Goal: Task Accomplishment & Management: Complete application form

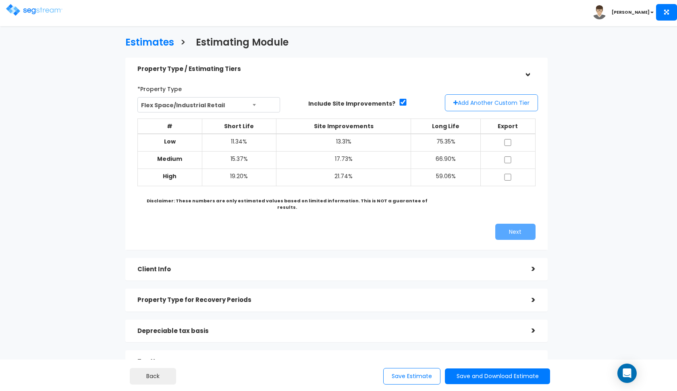
click at [486, 106] on button "Add Another Custom Tier" at bounding box center [491, 102] width 93 height 17
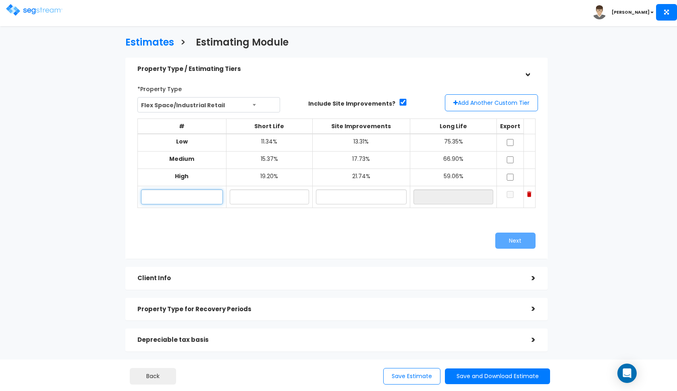
click at [200, 196] on input "text" at bounding box center [182, 196] width 82 height 15
paste input "[STREET_ADDRESS]"
type input "[STREET_ADDRESS]"
type input "13.80%"
click at [371, 191] on input "text" at bounding box center [361, 196] width 91 height 15
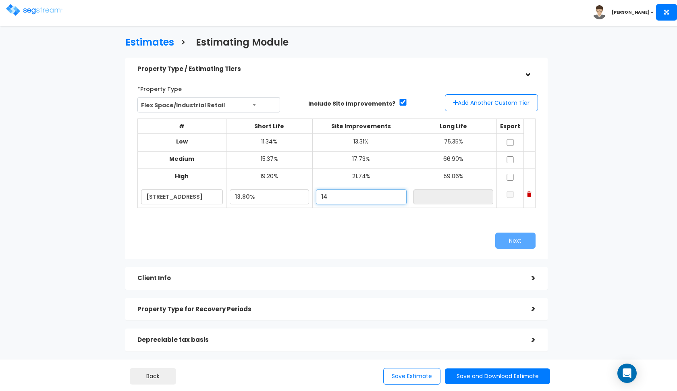
type input "1"
type input "12.10%"
type input "74.10%"
click at [380, 238] on div "Next" at bounding box center [438, 240] width 205 height 16
click at [510, 139] on input "checkbox" at bounding box center [510, 142] width 8 height 7
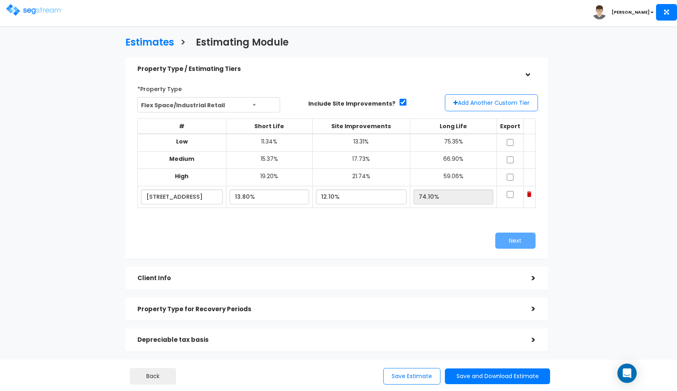
checkbox input "true"
click at [510, 161] on input "checkbox" at bounding box center [510, 159] width 8 height 7
checkbox input "true"
click at [510, 174] on input "checkbox" at bounding box center [510, 177] width 8 height 7
checkbox input "true"
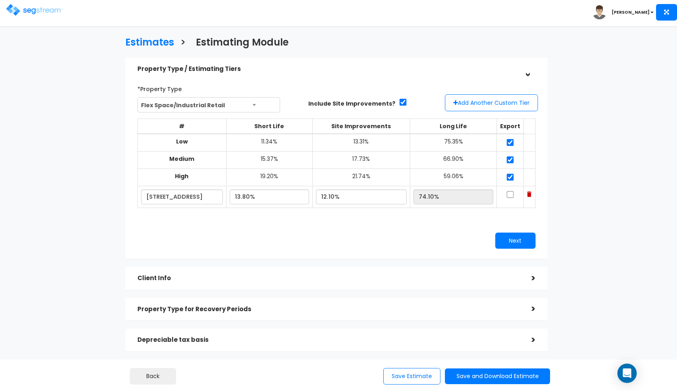
click at [510, 192] on input "checkbox" at bounding box center [510, 194] width 8 height 7
checkbox input "true"
click at [508, 234] on button "Next" at bounding box center [515, 240] width 40 height 16
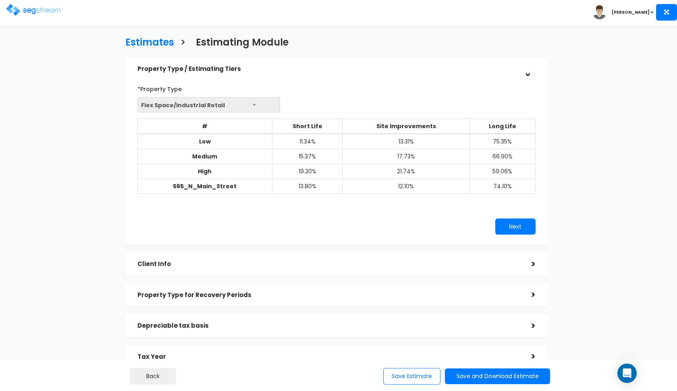
click at [249, 99] on span "Flex Space/Industrial Retail" at bounding box center [209, 104] width 142 height 15
click at [238, 107] on span "Flex Space/Industrial Retail" at bounding box center [209, 104] width 142 height 15
click at [187, 98] on span "Flex Space/Industrial Retail" at bounding box center [209, 104] width 142 height 15
click at [527, 73] on div ">" at bounding box center [527, 69] width 12 height 16
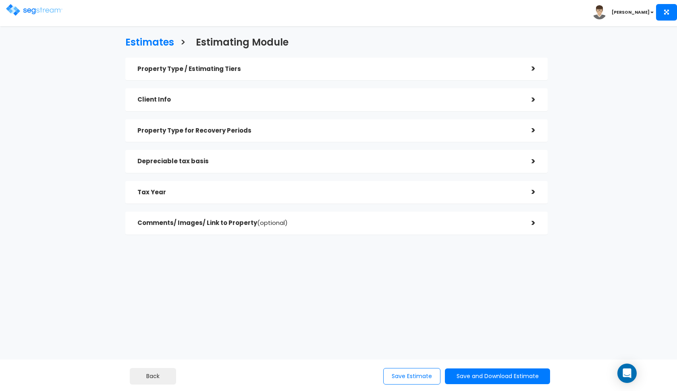
click at [528, 70] on div ">" at bounding box center [527, 68] width 16 height 12
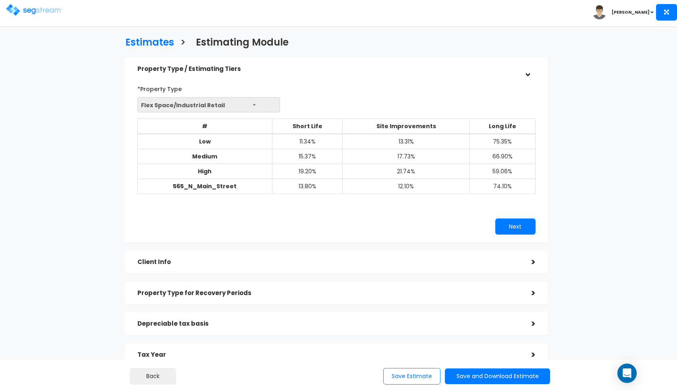
click at [516, 71] on h5 "Property Type / Estimating Tiers" at bounding box center [328, 69] width 382 height 7
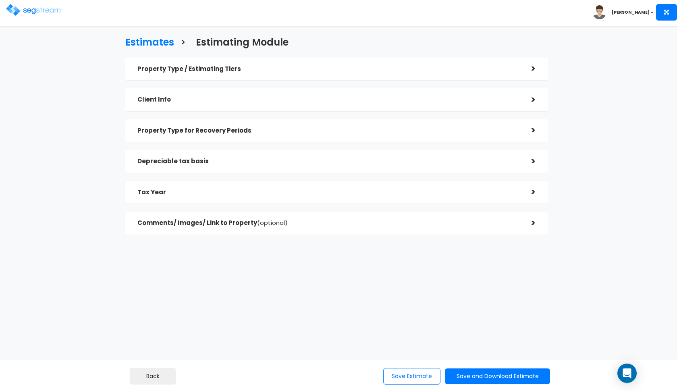
click at [507, 74] on div "Property Type / Estimating Tiers" at bounding box center [328, 69] width 382 height 15
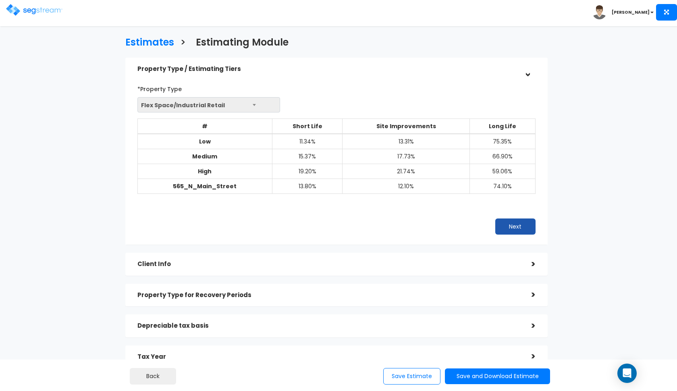
click at [509, 219] on button "Next" at bounding box center [515, 226] width 40 height 16
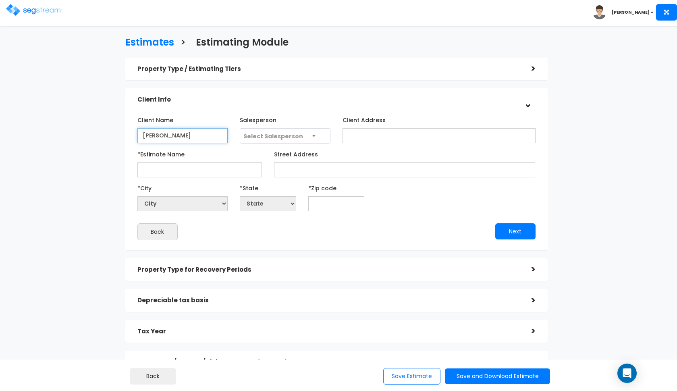
type input "Dave Morely"
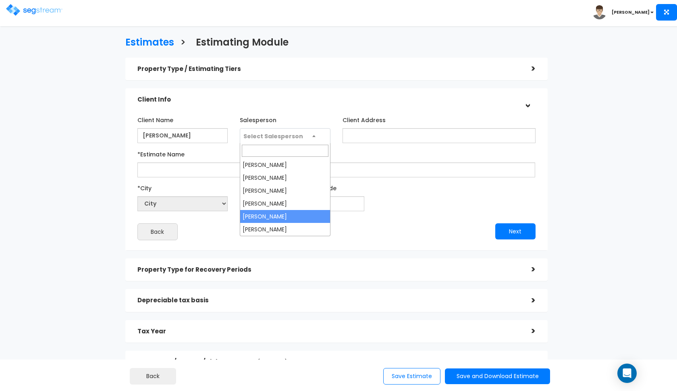
select select "190"
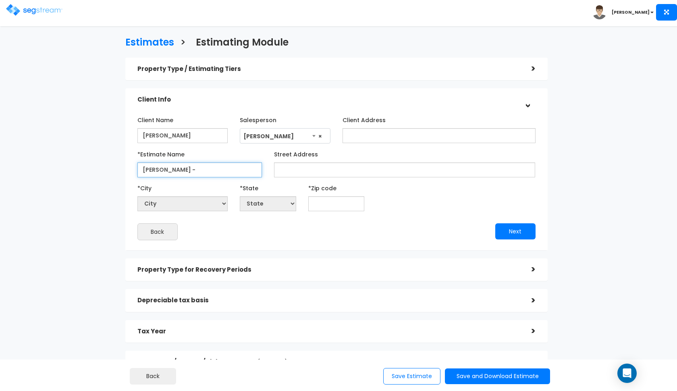
type input "Morley -"
click at [172, 136] on input "Dave Morely" at bounding box center [182, 135] width 91 height 15
type input "Dave Morley"
click at [183, 170] on input "Morley -" at bounding box center [199, 169] width 124 height 15
paste input "565 N Main Street Springville, UT 84663"
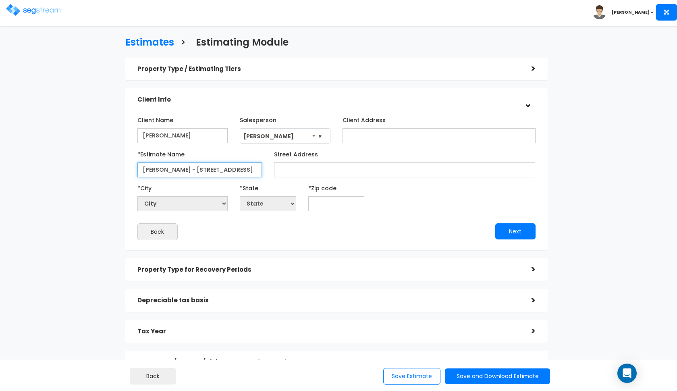
type input "Morley - 565 N Main Street"
paste input "565 N Main Street Springville, UT 84663"
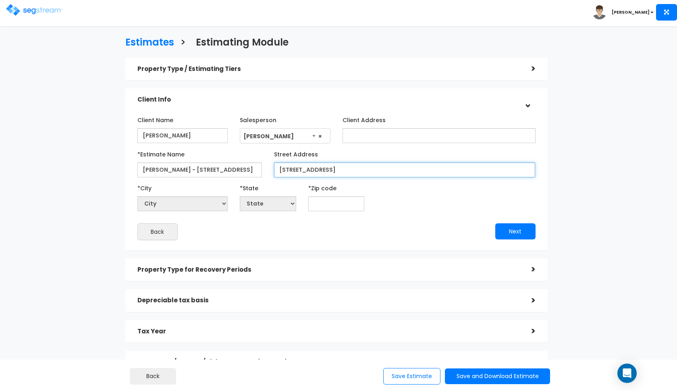
type input "565 N Main Street Springville, UT 84663"
paste input "84663"
type input "84663"
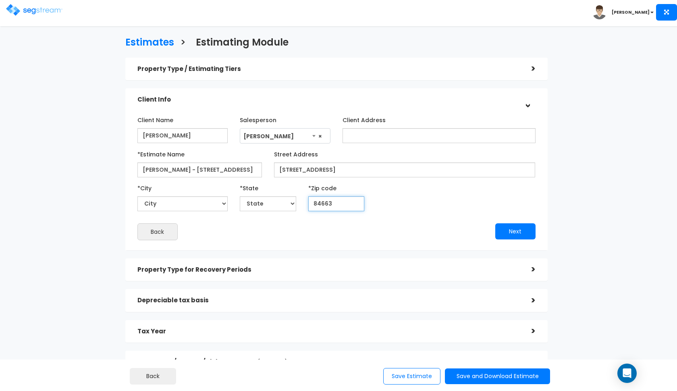
select select "UT"
type input "84663"
click at [404, 169] on input "565 N Main Street Springville, UT 84663" at bounding box center [404, 169] width 261 height 15
type input "565 N Main Street"
click at [297, 238] on div "Back" at bounding box center [233, 231] width 205 height 17
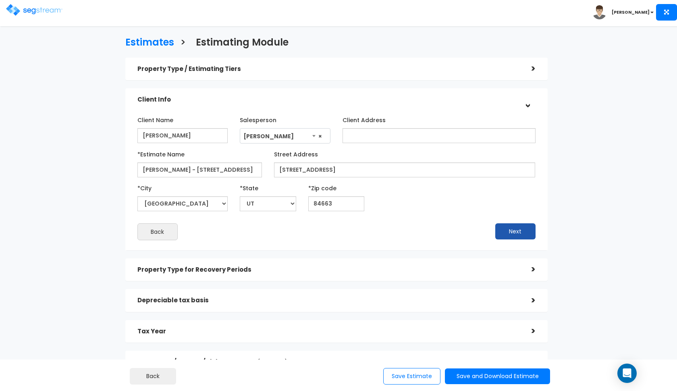
click at [512, 230] on button "Next" at bounding box center [515, 231] width 40 height 16
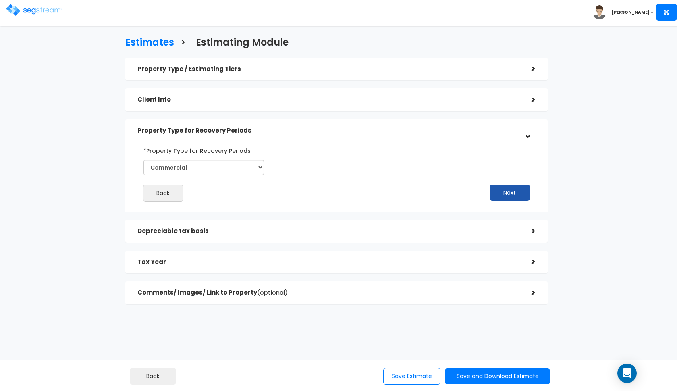
click at [499, 190] on button "Next" at bounding box center [509, 192] width 40 height 16
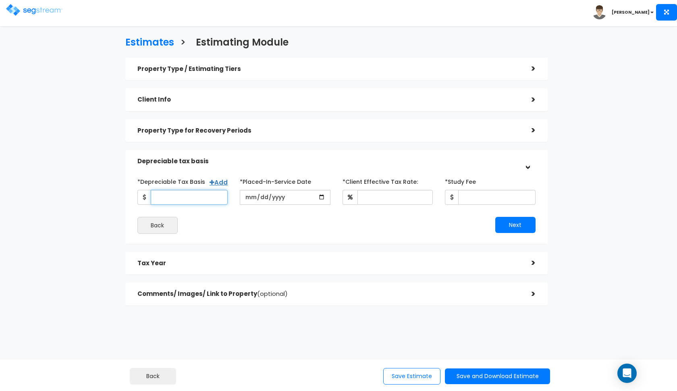
click at [189, 193] on input "*Depreciable Tax Basis" at bounding box center [189, 197] width 77 height 15
type input "1,450,000"
click at [247, 200] on input "date" at bounding box center [285, 197] width 91 height 15
type input "2024-11-14"
click at [337, 164] on div "Depreciable tax basis" at bounding box center [328, 161] width 382 height 15
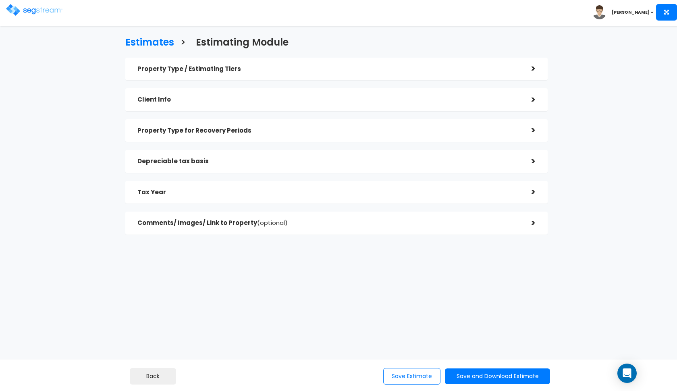
click at [248, 165] on div "Depreciable tax basis" at bounding box center [328, 161] width 382 height 15
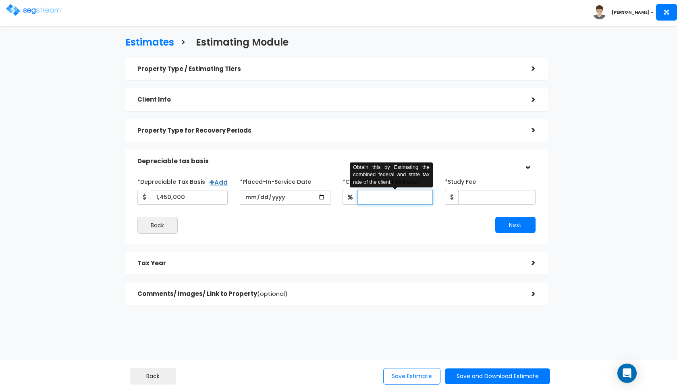
click at [375, 200] on input "*Client Effective Tax Rate:" at bounding box center [395, 197] width 76 height 15
type input "35"
click at [412, 276] on div "Property Type / Estimating Tiers > *Property Type Flex Space/Industrial Retail …" at bounding box center [336, 182] width 422 height 248
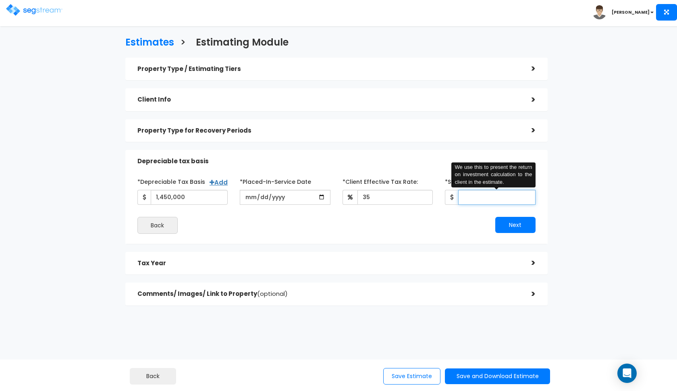
click at [477, 200] on input "*Study Fee" at bounding box center [496, 197] width 77 height 15
click at [298, 224] on div "Back" at bounding box center [233, 225] width 205 height 17
click at [487, 196] on input "4,600" at bounding box center [496, 197] width 77 height 15
type input "4,750"
click at [512, 221] on button "Next" at bounding box center [515, 225] width 40 height 16
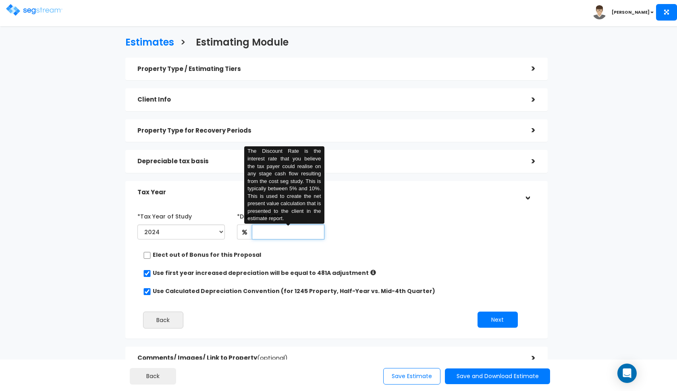
click at [260, 234] on input "text" at bounding box center [288, 231] width 73 height 15
type input "8"
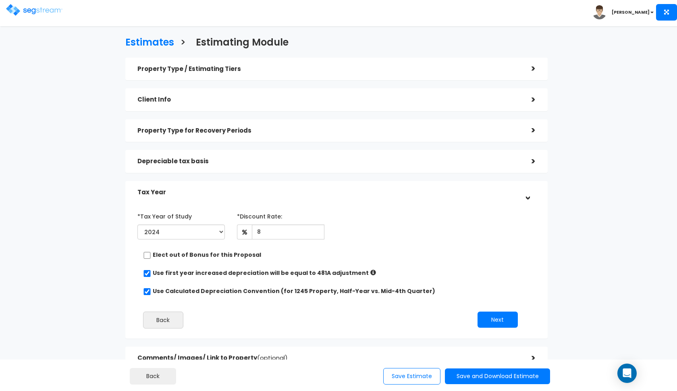
click at [376, 263] on div "*Tax Year of Study 2024 2025 2026 Prior Accumulated Depreciation 8 Back Next" at bounding box center [330, 271] width 398 height 133
click at [493, 321] on button "Next" at bounding box center [497, 319] width 40 height 16
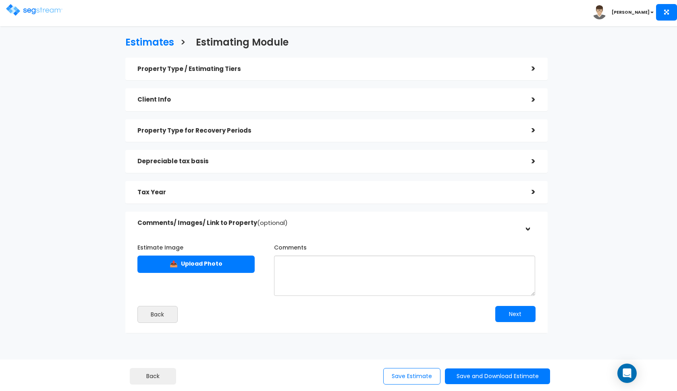
click at [475, 162] on h5 "Depreciable tax basis" at bounding box center [328, 161] width 382 height 7
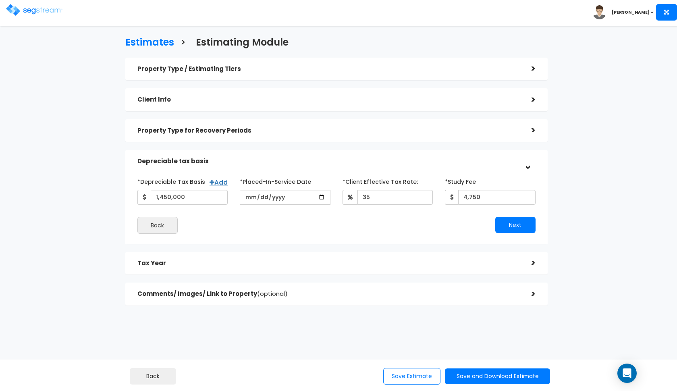
click at [481, 263] on h5 "Tax Year" at bounding box center [328, 263] width 382 height 7
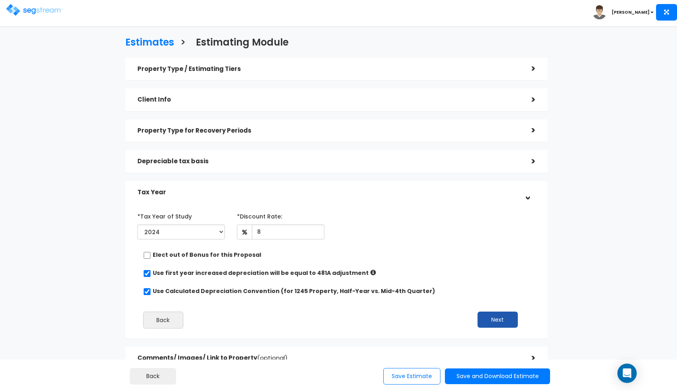
click at [495, 325] on button "Next" at bounding box center [497, 319] width 40 height 16
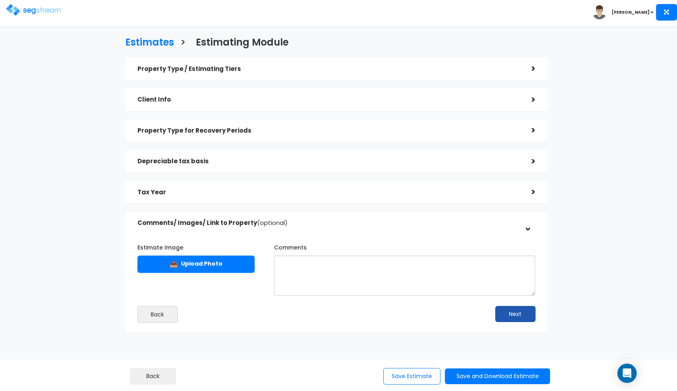
click at [506, 308] on button "Next" at bounding box center [515, 314] width 40 height 16
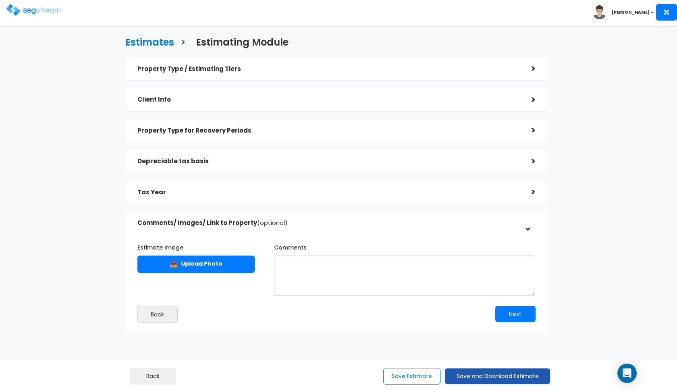
click at [492, 369] on button "Save and Download Estimate" at bounding box center [497, 376] width 105 height 16
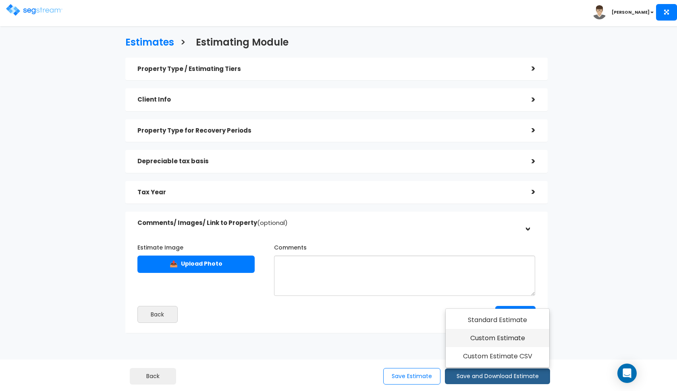
click at [495, 343] on link "Custom Estimate" at bounding box center [497, 338] width 104 height 19
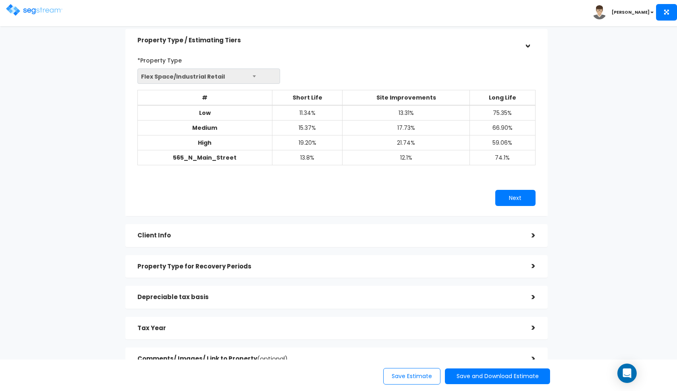
scroll to position [39, 0]
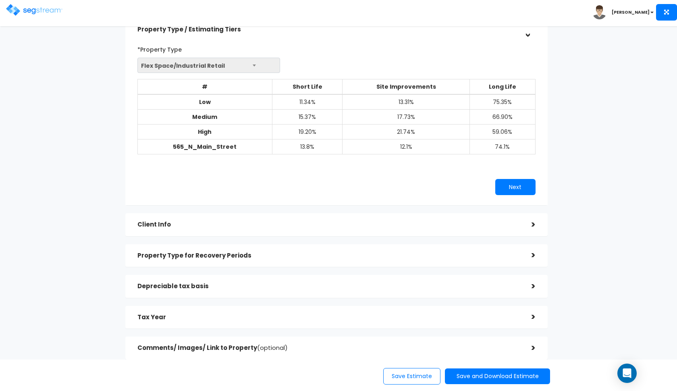
click at [408, 223] on h5 "Client Info" at bounding box center [328, 224] width 382 height 7
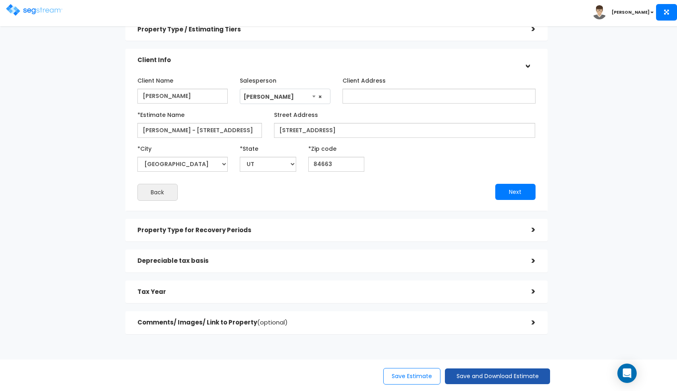
click at [473, 372] on button "Save and Download Estimate" at bounding box center [497, 376] width 105 height 16
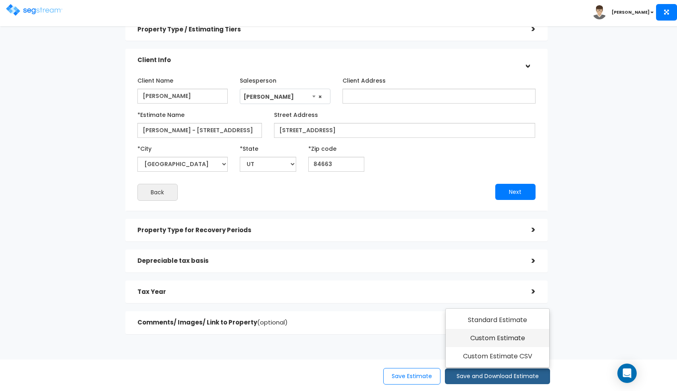
click at [489, 340] on link "Custom Estimate" at bounding box center [497, 338] width 104 height 19
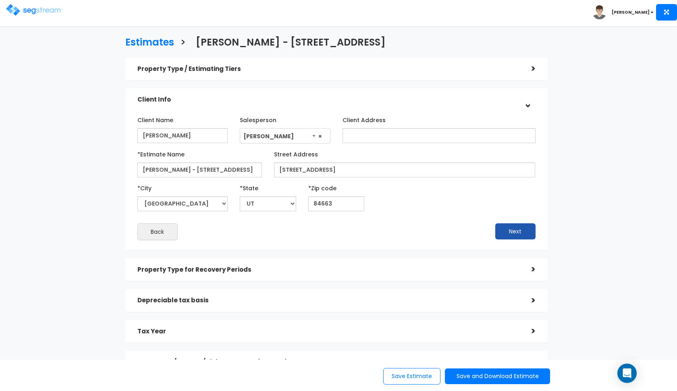
click at [501, 228] on button "Next" at bounding box center [515, 231] width 40 height 16
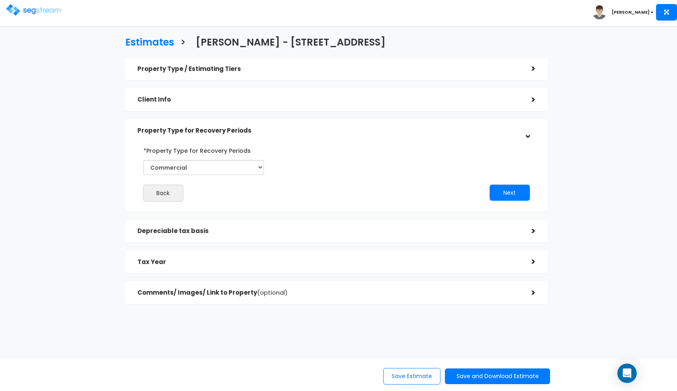
click at [461, 236] on div "Depreciable tax basis" at bounding box center [328, 231] width 382 height 15
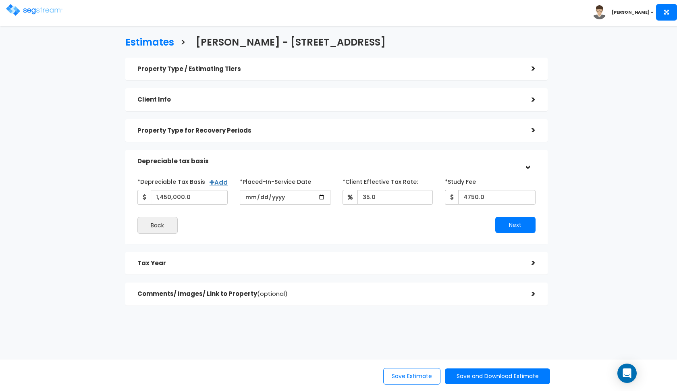
click at [455, 262] on h5 "Tax Year" at bounding box center [328, 263] width 382 height 7
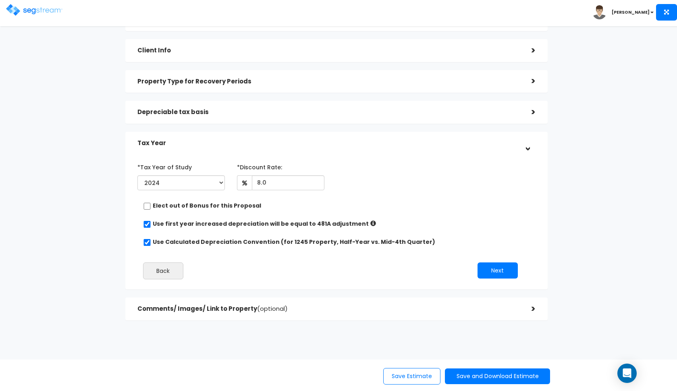
click at [439, 309] on h5 "Comments/ Images/ Link to Property (optional)" at bounding box center [328, 308] width 382 height 7
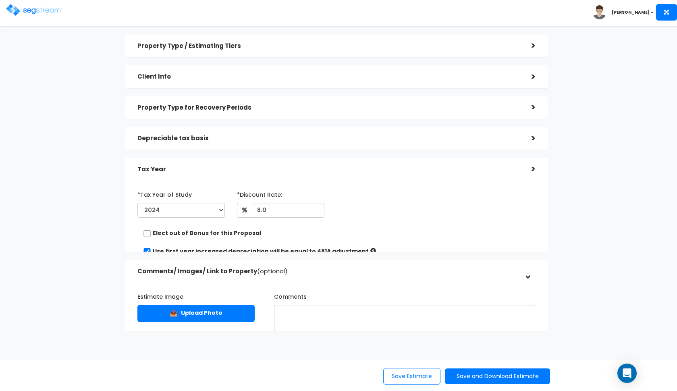
scroll to position [12, 0]
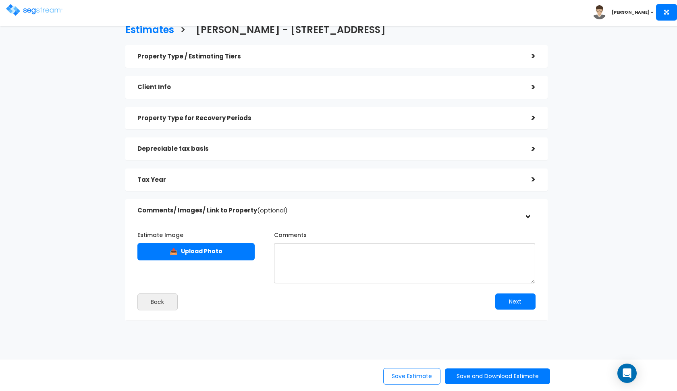
click at [21, 14] on img at bounding box center [34, 10] width 56 height 12
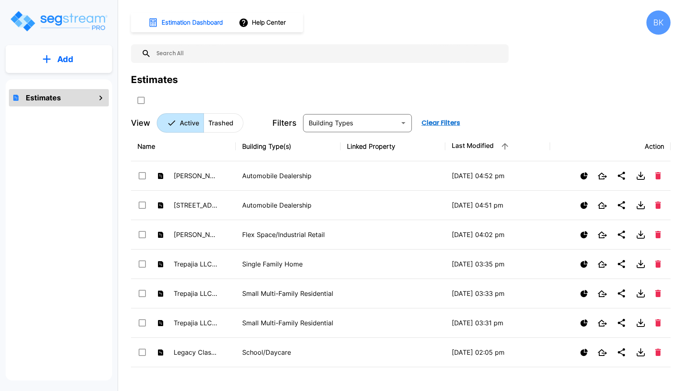
click at [88, 81] on div "Estimates" at bounding box center [59, 229] width 106 height 301
click at [88, 65] on button "Add" at bounding box center [59, 59] width 106 height 23
click at [63, 84] on p "Add Estimate" at bounding box center [63, 82] width 41 height 10
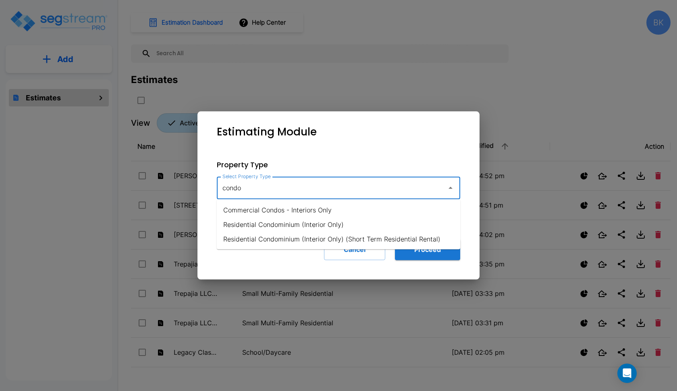
click at [286, 224] on li "Residential Condominium (Interior Only)" at bounding box center [338, 224] width 243 height 15
type input "Residential Condominium (Interior Only)"
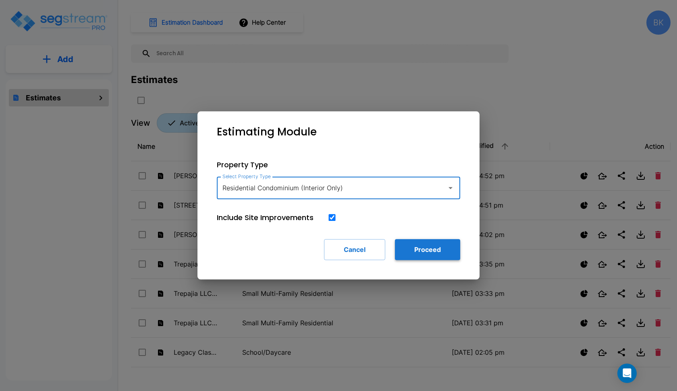
click at [457, 250] on button "Proceed" at bounding box center [427, 249] width 65 height 21
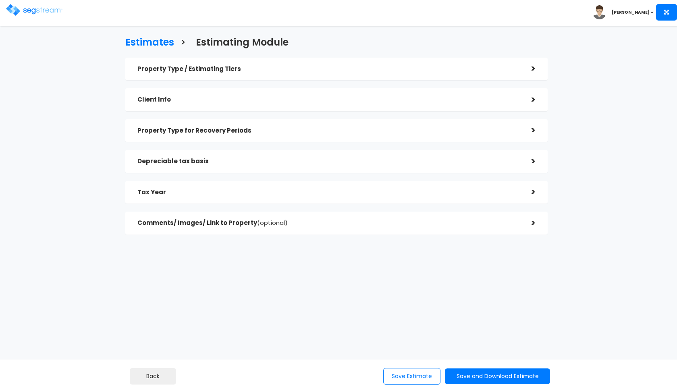
checkbox input "true"
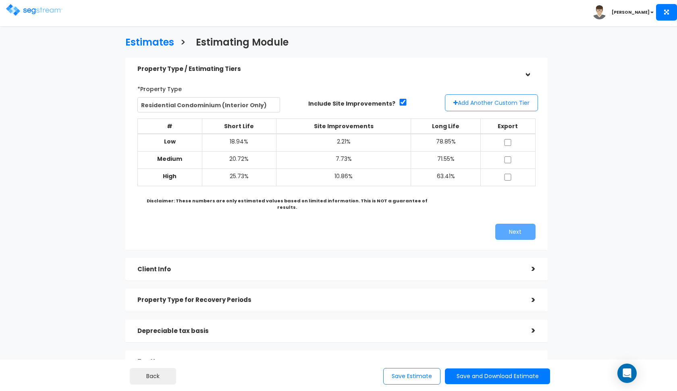
click at [484, 101] on button "Add Another Custom Tier" at bounding box center [491, 102] width 93 height 17
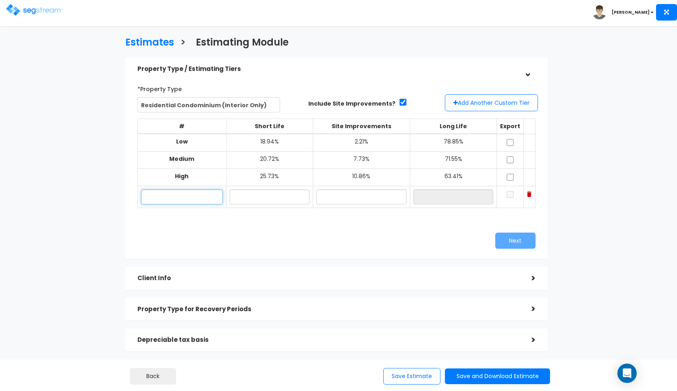
click at [209, 191] on input "text" at bounding box center [182, 196] width 82 height 15
type input "5160 Las Verdes Cir"
type input "22.40%"
click at [399, 102] on input "checkbox" at bounding box center [403, 102] width 8 height 7
checkbox input "false"
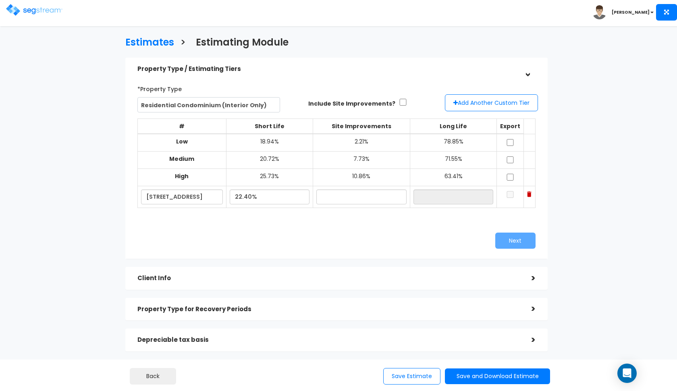
type input "NaN%"
type input "0.0%"
type input "NaN%"
click at [273, 195] on input "NaN%" at bounding box center [269, 196] width 79 height 15
type input "N"
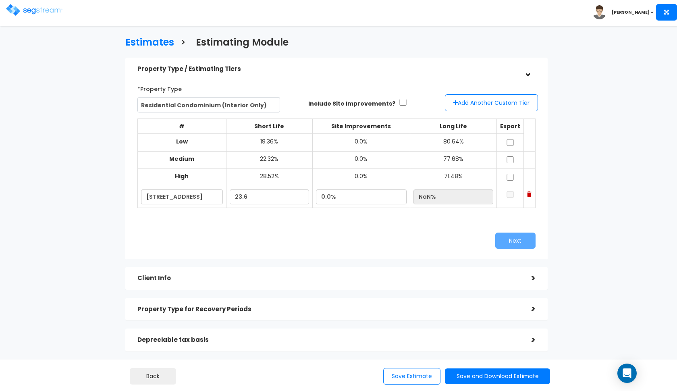
type input "23.60%"
type input "76.40%"
click at [363, 223] on div "*Property Type Residential Condominium (Interior Only) Assisted/Senior Living A…" at bounding box center [336, 165] width 410 height 174
click at [510, 141] on input "checkbox" at bounding box center [510, 142] width 8 height 7
checkbox input "true"
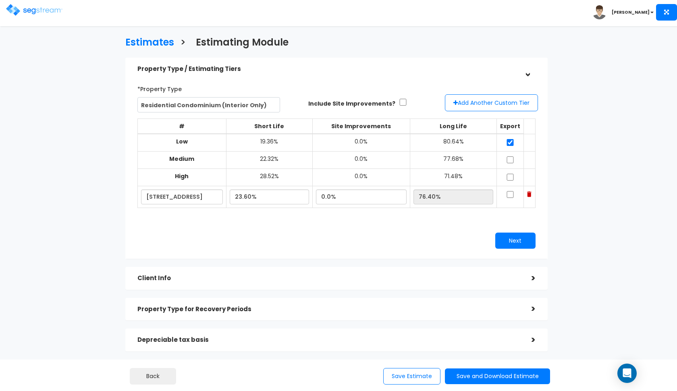
click at [512, 159] on input "checkbox" at bounding box center [510, 159] width 8 height 7
checkbox input "true"
click at [512, 174] on input "checkbox" at bounding box center [510, 177] width 8 height 7
checkbox input "true"
click at [508, 192] on input "checkbox" at bounding box center [510, 194] width 8 height 7
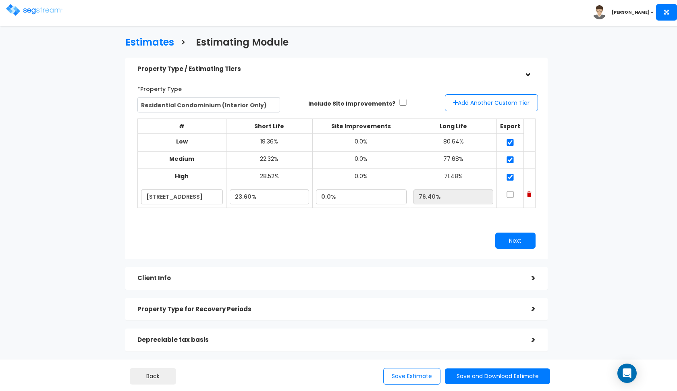
checkbox input "true"
click at [506, 233] on button "Next" at bounding box center [515, 240] width 40 height 16
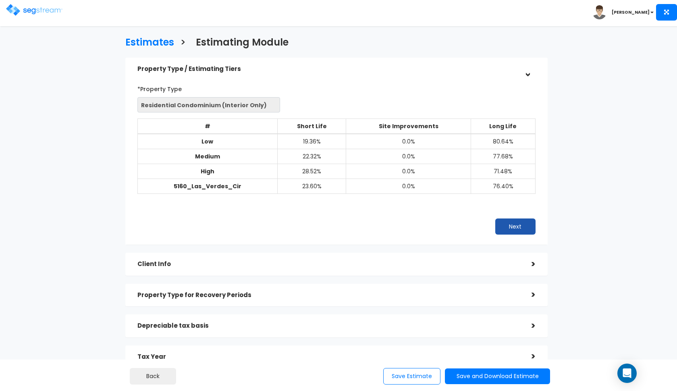
click at [514, 222] on button "Next" at bounding box center [515, 226] width 40 height 16
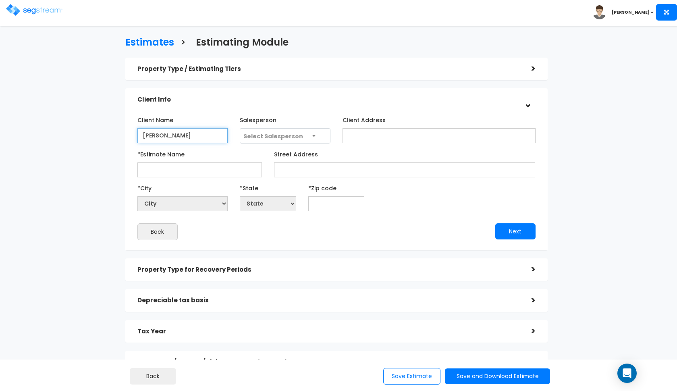
type input "Fred Passelli"
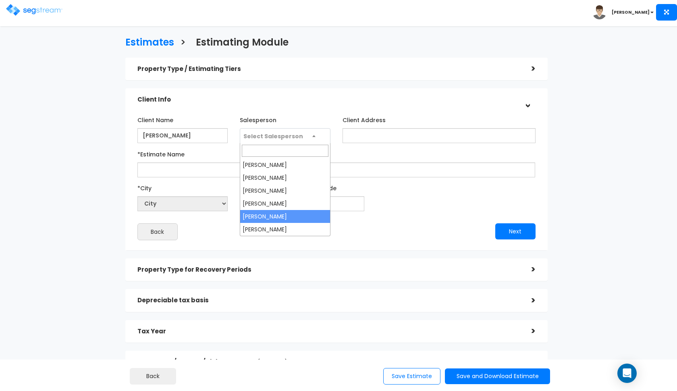
select select "190"
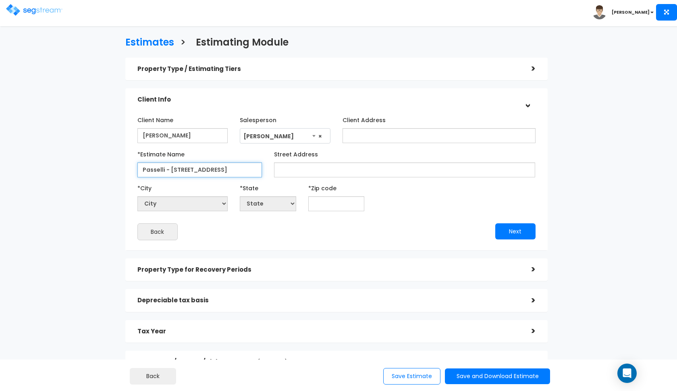
type input "Passelli - 5160 Las Verdes Cir"
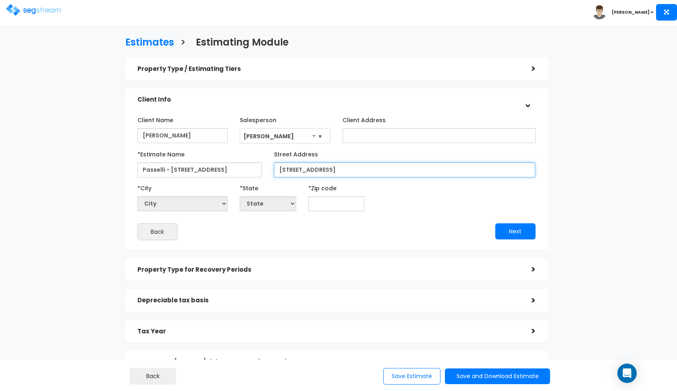
type input "5160 Las Verdes Cir"
click at [331, 195] on div "*Zip code" at bounding box center [336, 196] width 56 height 30
type input "33"
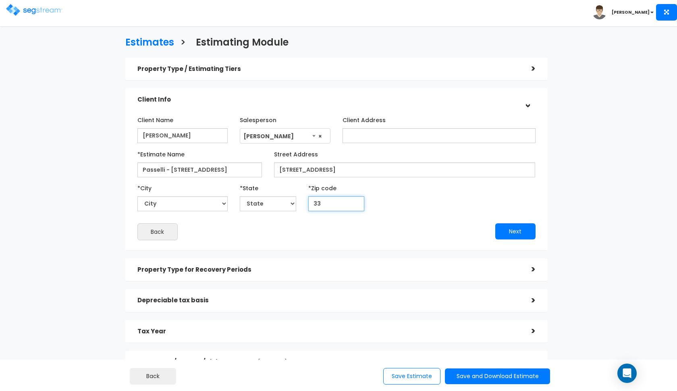
select select "FL"
type input "33484"
click at [380, 166] on input "5160 Las Verdes Cir" at bounding box center [404, 169] width 261 height 15
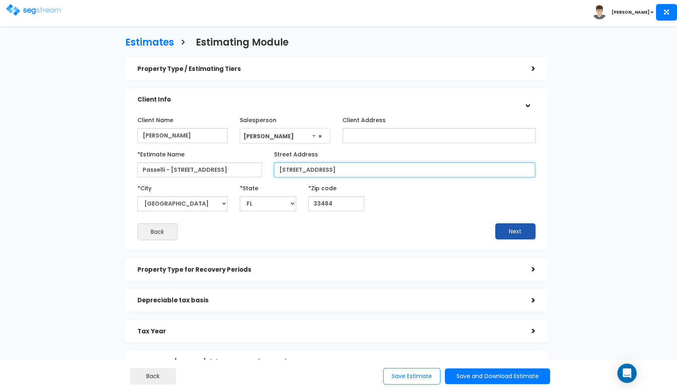
type input "[STREET_ADDRESS]"
click at [511, 226] on button "Next" at bounding box center [515, 231] width 40 height 16
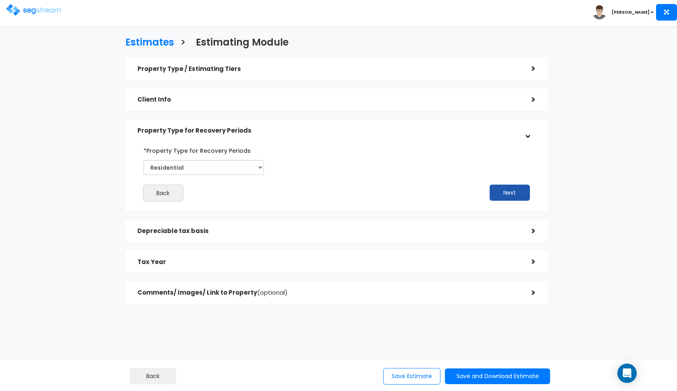
click at [503, 193] on button "Next" at bounding box center [509, 192] width 40 height 16
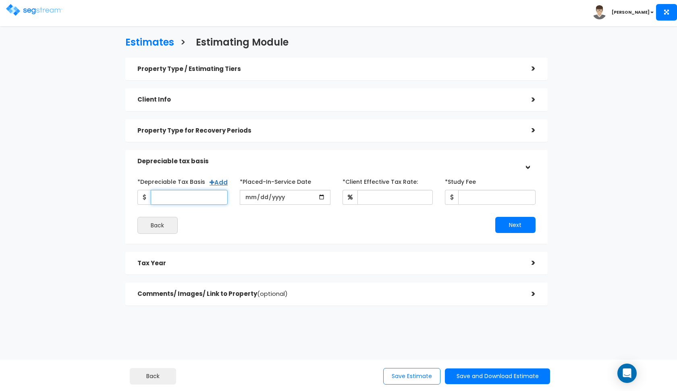
click at [198, 197] on input "*Depreciable Tax Basis" at bounding box center [189, 197] width 77 height 15
type input "150,000"
click at [249, 199] on input "date" at bounding box center [285, 197] width 91 height 15
type input "[DATE]"
click at [361, 226] on div "Next" at bounding box center [438, 225] width 205 height 16
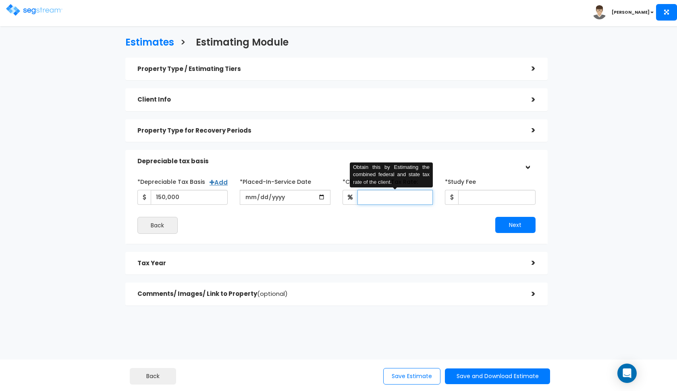
click at [392, 199] on input "*Client Effective Tax Rate:" at bounding box center [395, 197] width 76 height 15
type input "28"
click at [427, 215] on div "*Depreciable Tax Basis Add 150,000 *Placed-In-Service Date 2020-10-26" at bounding box center [336, 204] width 398 height 59
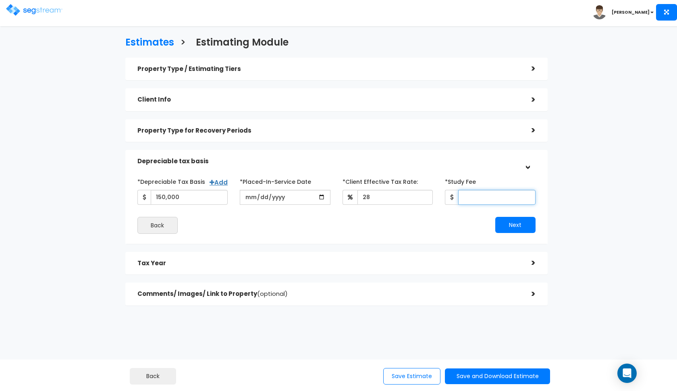
click at [474, 201] on input "*Study Fee" at bounding box center [496, 197] width 77 height 15
type input "2,300"
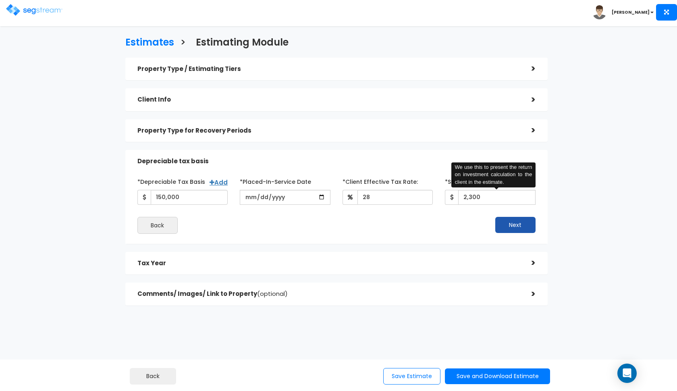
click at [503, 228] on button "Next" at bounding box center [515, 225] width 40 height 16
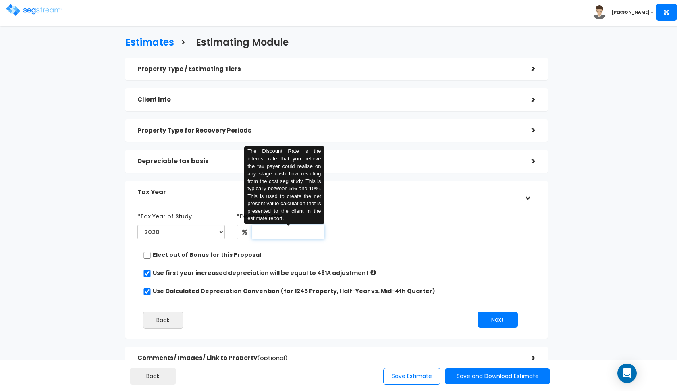
click at [268, 234] on input "text" at bounding box center [288, 231] width 73 height 15
type input "8"
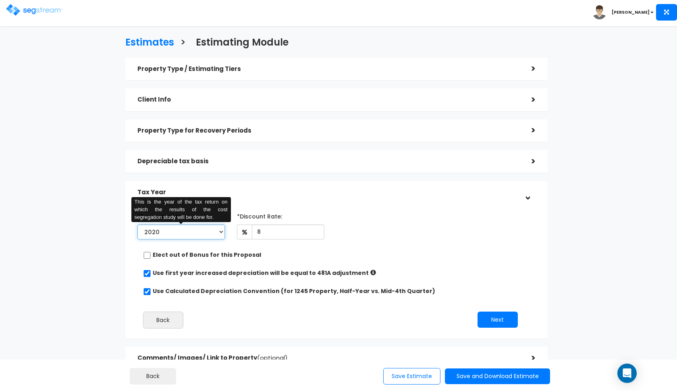
select select "2025"
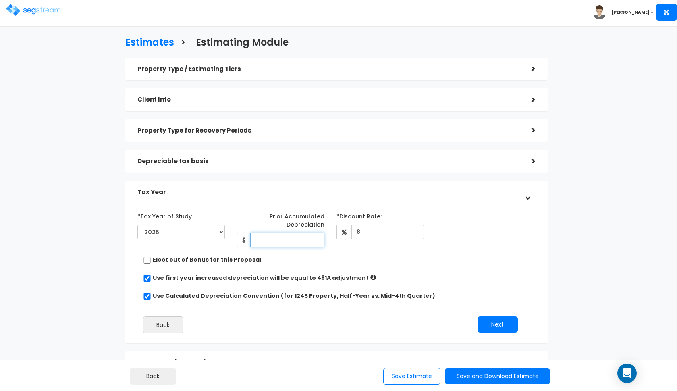
click at [294, 242] on input "Prior Accumulated Depreciation" at bounding box center [287, 239] width 74 height 15
type input "23,000"
click at [377, 265] on div "*Tax Year of Study 2020 2021 2022 2023 2024 2025 2026 Prior Accumulated Depreci…" at bounding box center [330, 274] width 398 height 138
click at [489, 322] on button "Next" at bounding box center [497, 324] width 40 height 16
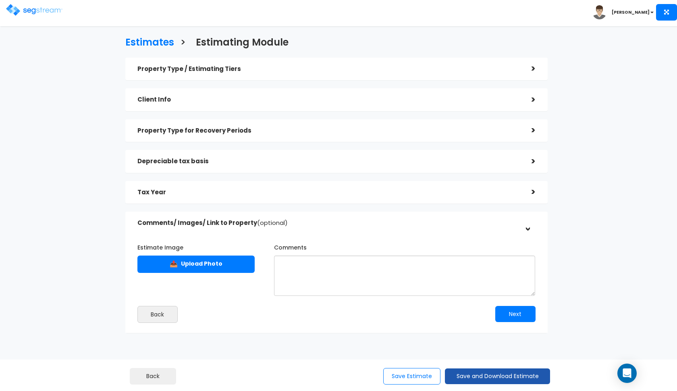
click at [472, 376] on button "Save and Download Estimate" at bounding box center [497, 376] width 105 height 16
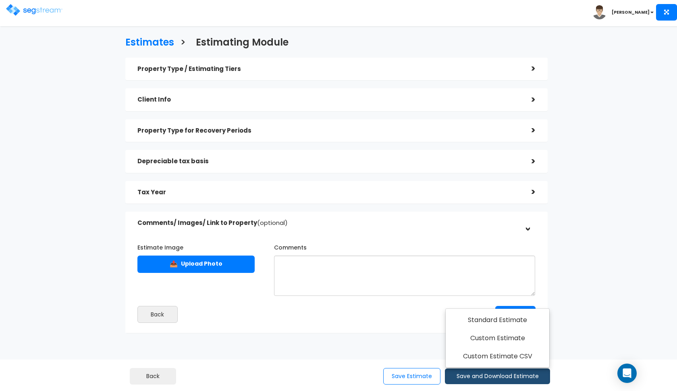
scroll to position [0, 0]
click at [445, 156] on div "Depreciable tax basis" at bounding box center [328, 161] width 382 height 15
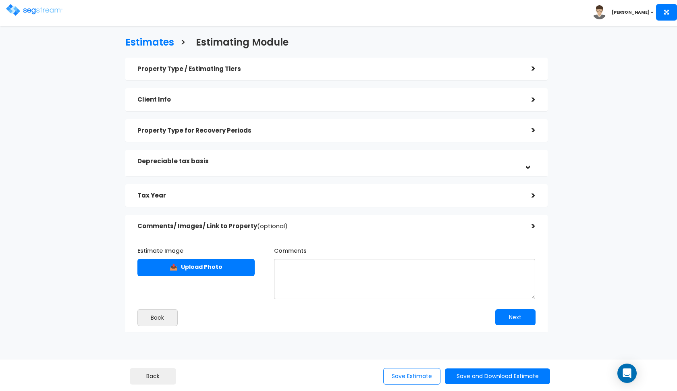
scroll to position [0, 0]
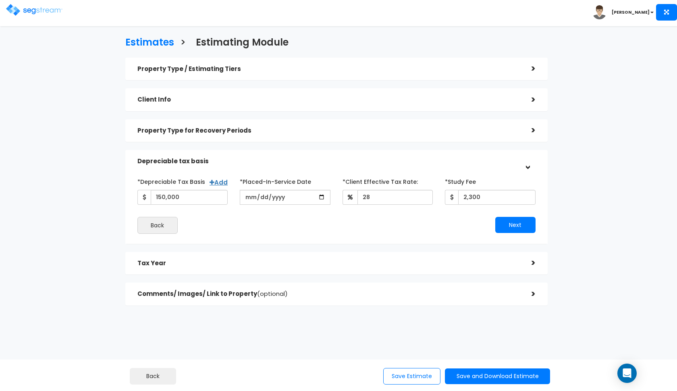
click at [430, 133] on h5 "Property Type for Recovery Periods" at bounding box center [328, 130] width 382 height 7
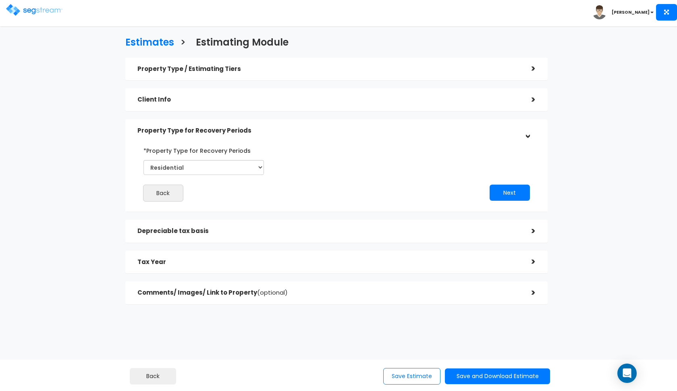
click at [430, 133] on h5 "Property Type for Recovery Periods" at bounding box center [328, 130] width 382 height 7
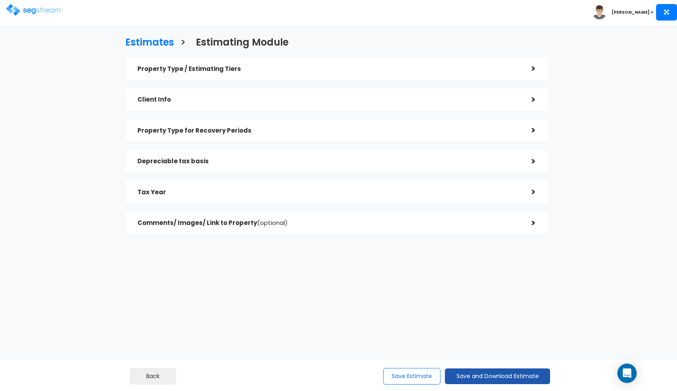
click at [464, 372] on button "Save and Download Estimate" at bounding box center [497, 376] width 105 height 16
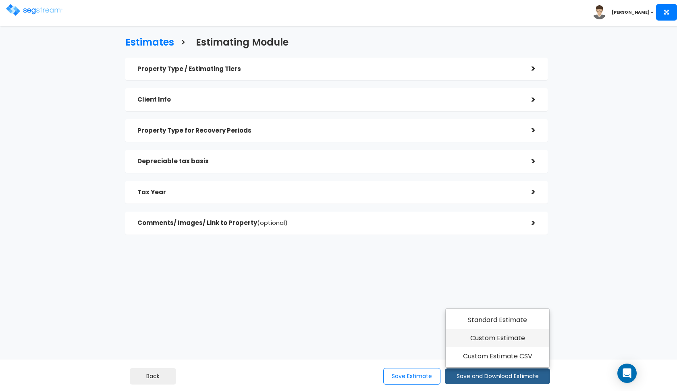
click at [477, 340] on link "Custom Estimate" at bounding box center [497, 338] width 104 height 19
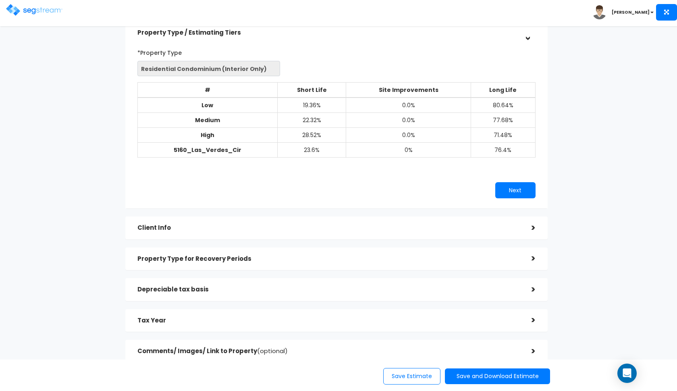
scroll to position [37, 0]
click at [338, 287] on h5 "Depreciable tax basis" at bounding box center [328, 288] width 382 height 7
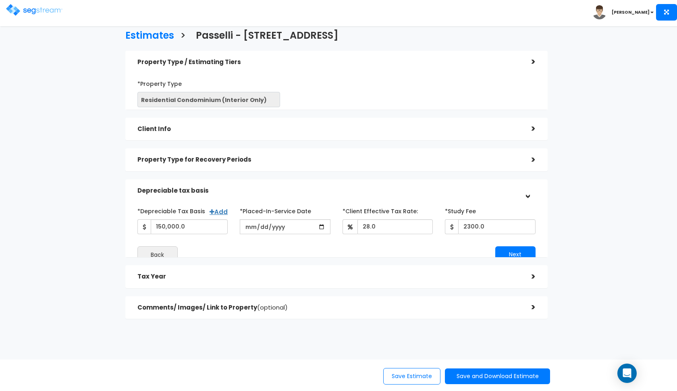
scroll to position [0, 0]
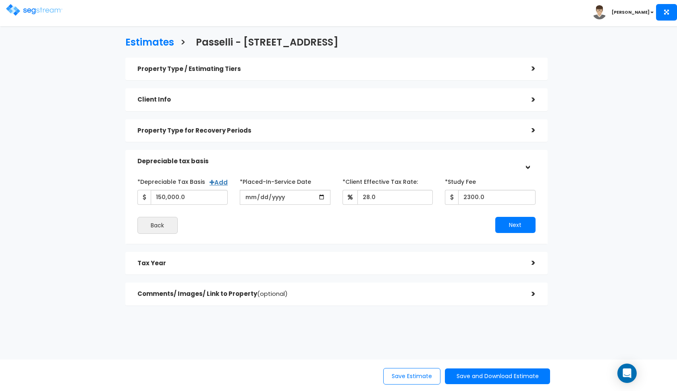
click at [357, 128] on h5 "Property Type for Recovery Periods" at bounding box center [328, 130] width 382 height 7
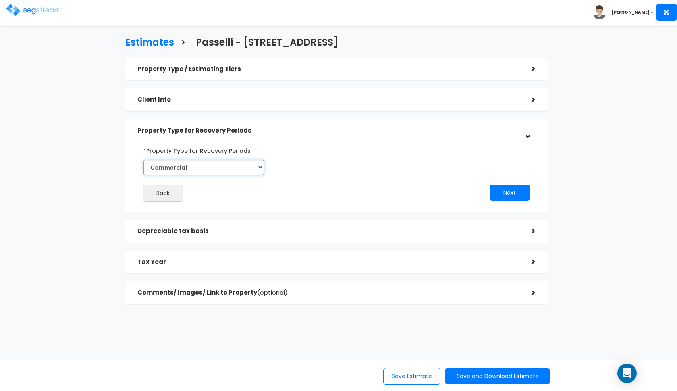
select select "Residential"
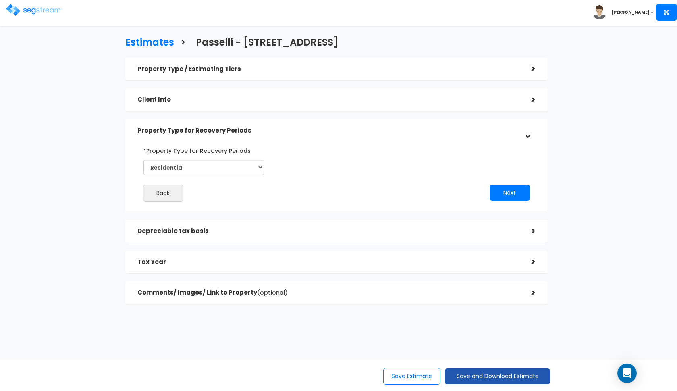
click at [470, 378] on button "Save and Download Estimate" at bounding box center [497, 376] width 105 height 16
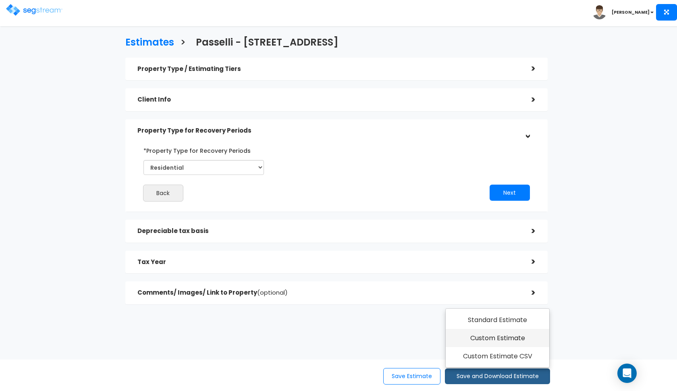
click at [503, 342] on link "Custom Estimate" at bounding box center [497, 338] width 104 height 19
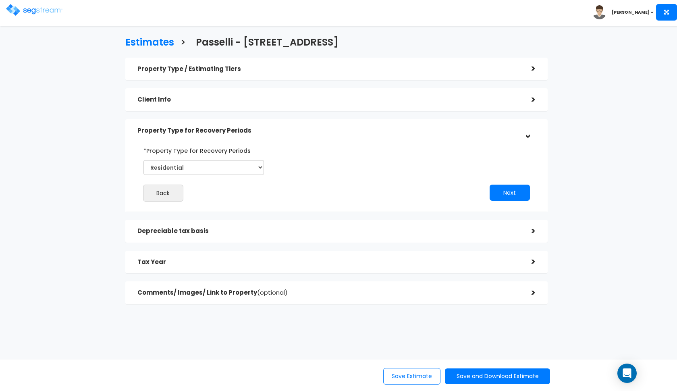
click at [234, 98] on h5 "Client Info" at bounding box center [328, 99] width 382 height 7
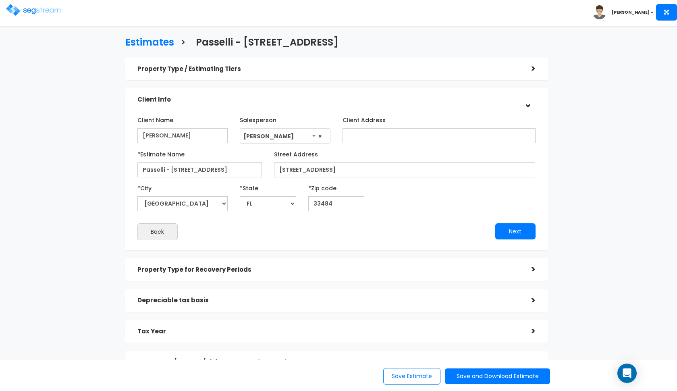
click at [234, 97] on h5 "Client Info" at bounding box center [328, 99] width 382 height 7
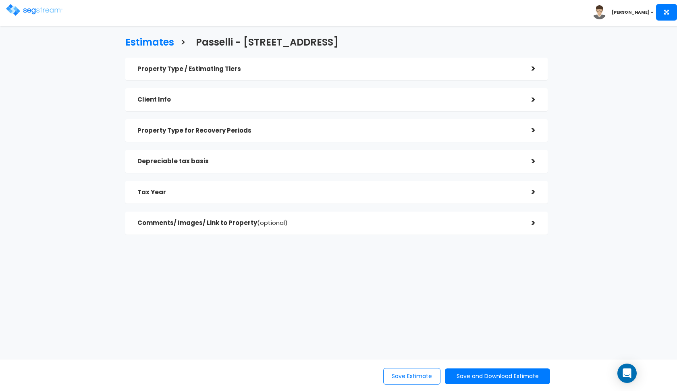
click at [269, 135] on div "Property Type for Recovery Periods" at bounding box center [328, 130] width 382 height 15
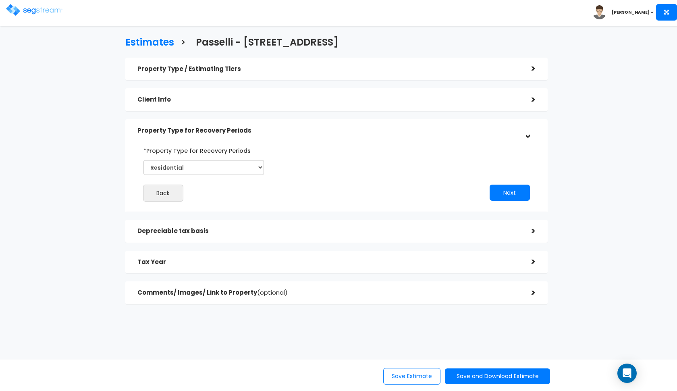
click at [269, 135] on div "Property Type for Recovery Periods" at bounding box center [328, 130] width 382 height 15
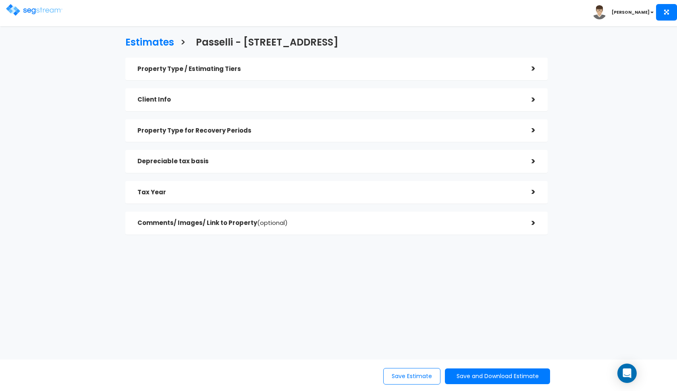
click at [258, 159] on h5 "Depreciable tax basis" at bounding box center [328, 161] width 382 height 7
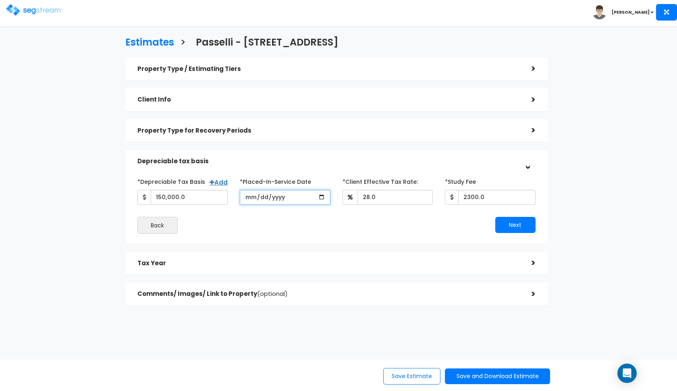
click at [272, 198] on input "[DATE]" at bounding box center [285, 197] width 91 height 15
click at [321, 218] on div "Back" at bounding box center [233, 225] width 205 height 17
click at [248, 199] on input "[DATE]" at bounding box center [285, 197] width 91 height 15
click at [262, 200] on input "[DATE]" at bounding box center [285, 197] width 91 height 15
type input "[DATE]"
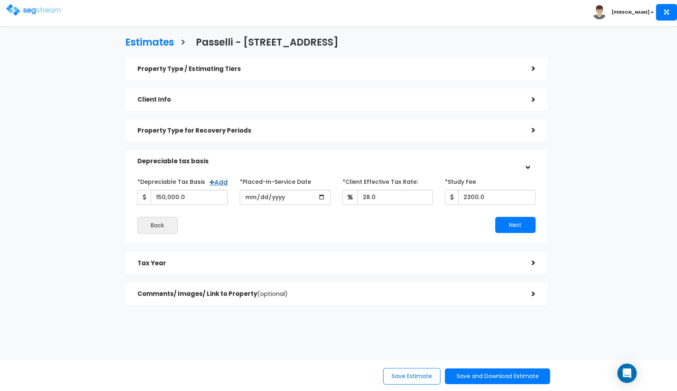
click at [338, 220] on div "Next" at bounding box center [438, 225] width 205 height 16
click at [518, 225] on button "Next" at bounding box center [515, 225] width 40 height 16
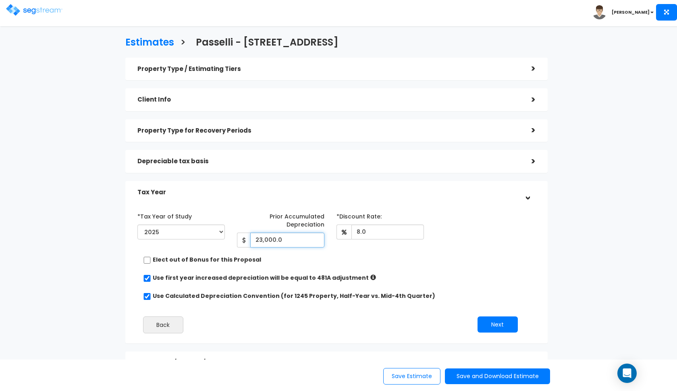
click at [296, 238] on input "23,000.0" at bounding box center [287, 239] width 74 height 15
type input "6,000"
click at [461, 247] on div "*Tax Year of Study 2024 2025 2026 Prior Accumulated Depreciation 6,000 8.0" at bounding box center [330, 274] width 398 height 138
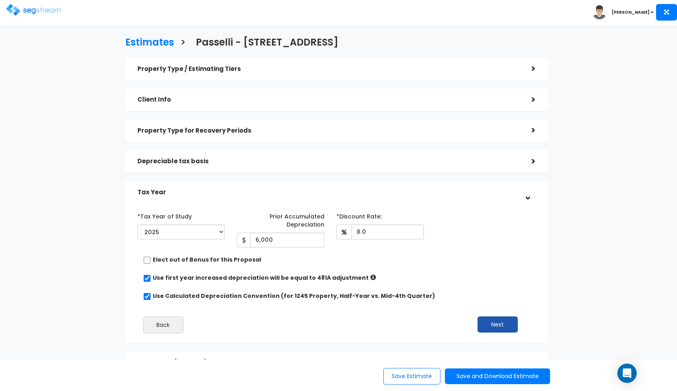
click at [484, 320] on button "Next" at bounding box center [497, 324] width 40 height 16
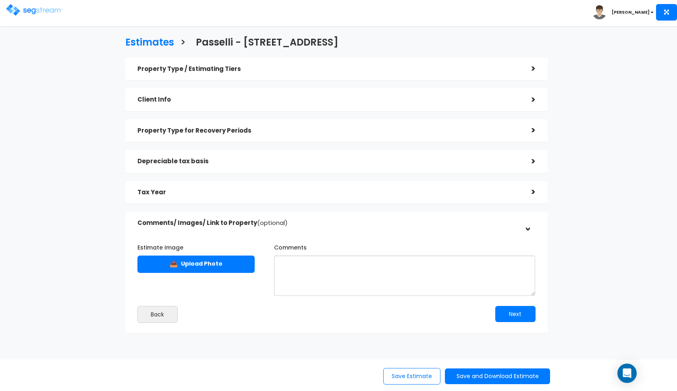
click at [417, 137] on div "Property Type for Recovery Periods" at bounding box center [328, 130] width 382 height 15
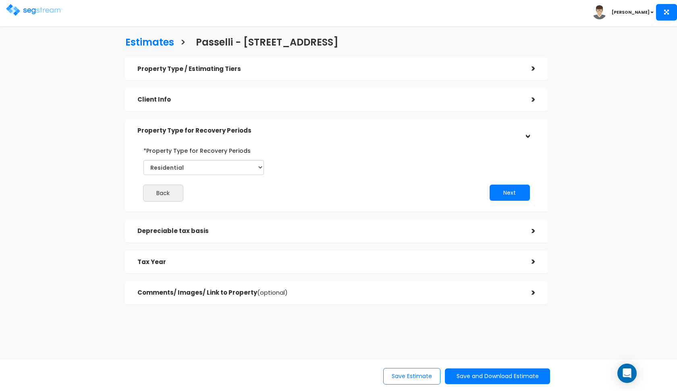
click at [418, 135] on div "Property Type for Recovery Periods" at bounding box center [328, 130] width 382 height 15
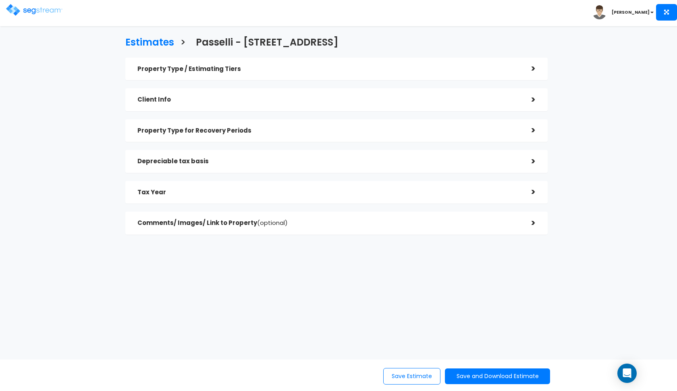
click at [437, 100] on h5 "Client Info" at bounding box center [328, 99] width 382 height 7
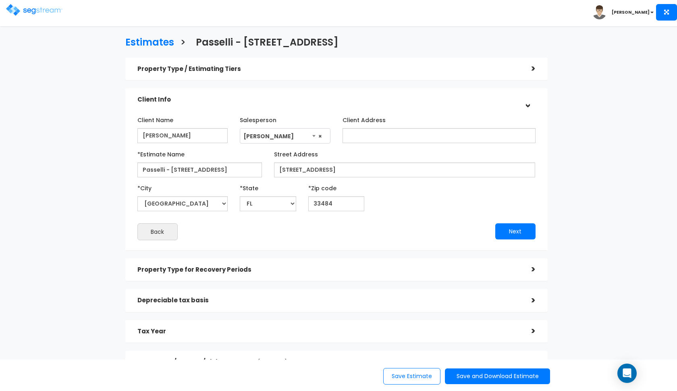
click at [437, 100] on h5 "Client Info" at bounding box center [328, 99] width 382 height 7
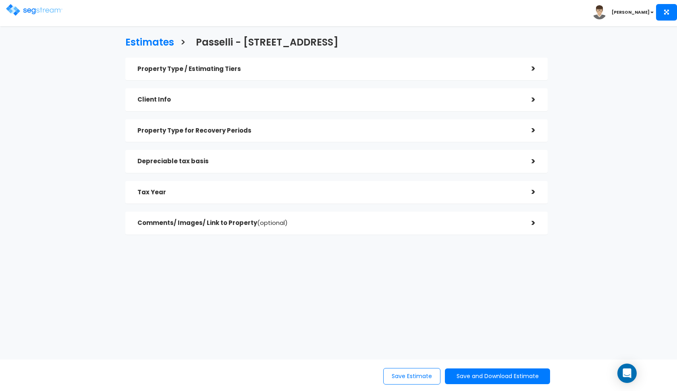
click at [422, 72] on h5 "Property Type / Estimating Tiers" at bounding box center [328, 69] width 382 height 7
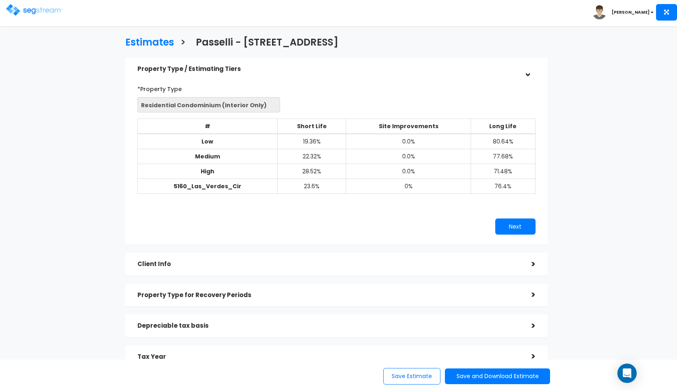
click at [422, 72] on h5 "Property Type / Estimating Tiers" at bounding box center [328, 69] width 382 height 7
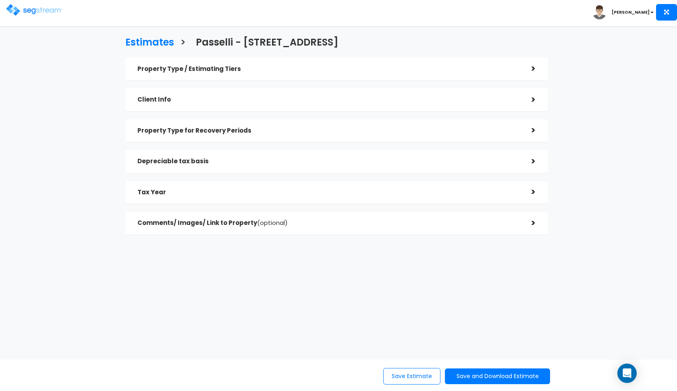
click at [331, 195] on div "Tax Year" at bounding box center [328, 192] width 382 height 15
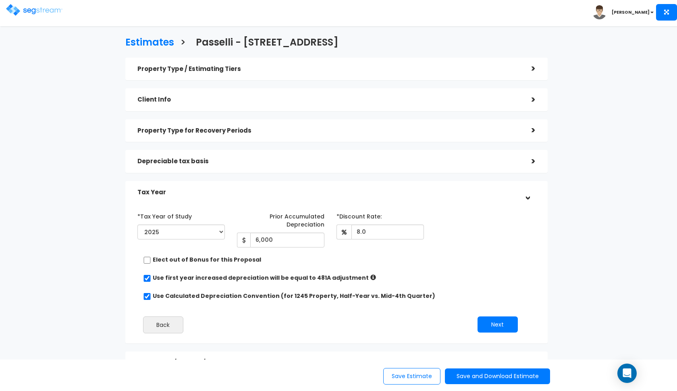
click at [378, 191] on h5 "Tax Year" at bounding box center [328, 192] width 382 height 7
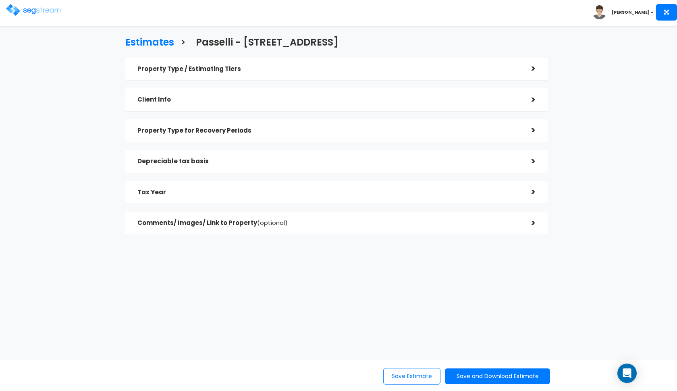
click at [395, 165] on div "Depreciable tax basis" at bounding box center [328, 161] width 382 height 15
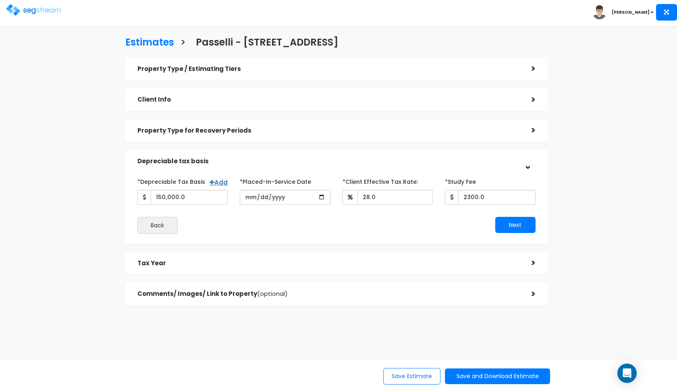
click at [276, 121] on div "Property Type for Recovery Periods >" at bounding box center [336, 130] width 422 height 23
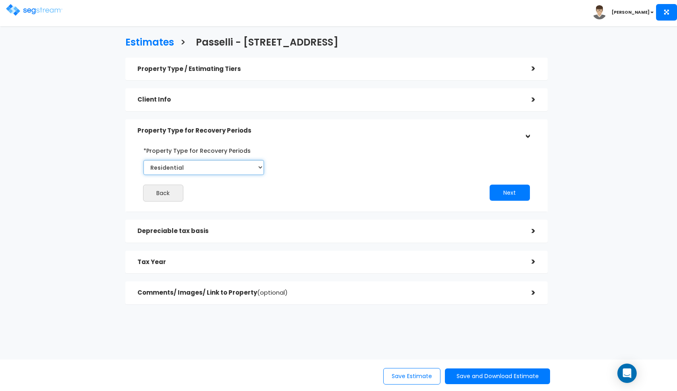
select select "Commercial"
click at [316, 138] on div "*Property Type for Recovery Periods Select Commercial Residential Back Next" at bounding box center [336, 173] width 422 height 78
click at [318, 134] on div "Property Type for Recovery Periods" at bounding box center [328, 130] width 382 height 15
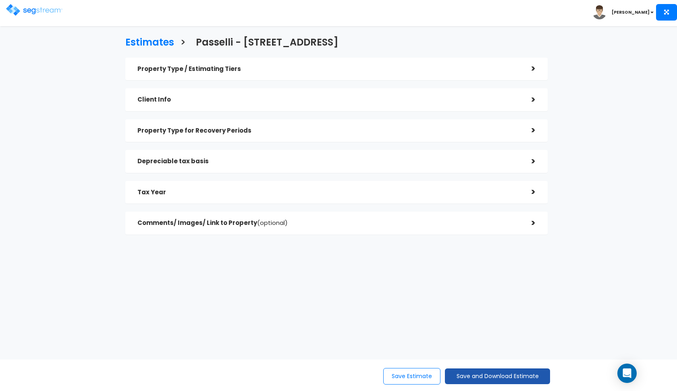
click at [464, 374] on button "Save and Download Estimate" at bounding box center [497, 376] width 105 height 16
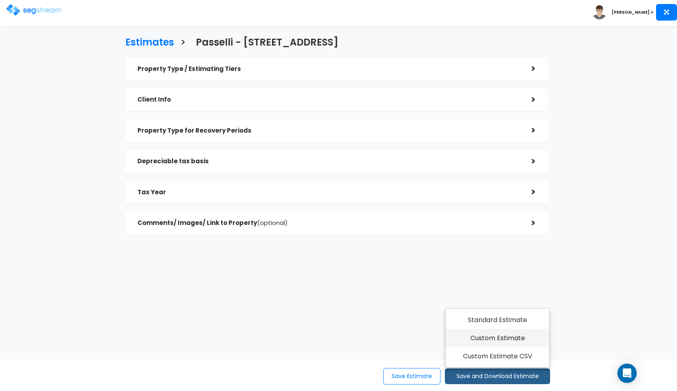
click at [480, 340] on link "Custom Estimate" at bounding box center [497, 338] width 104 height 19
